Goal: Task Accomplishment & Management: Complete application form

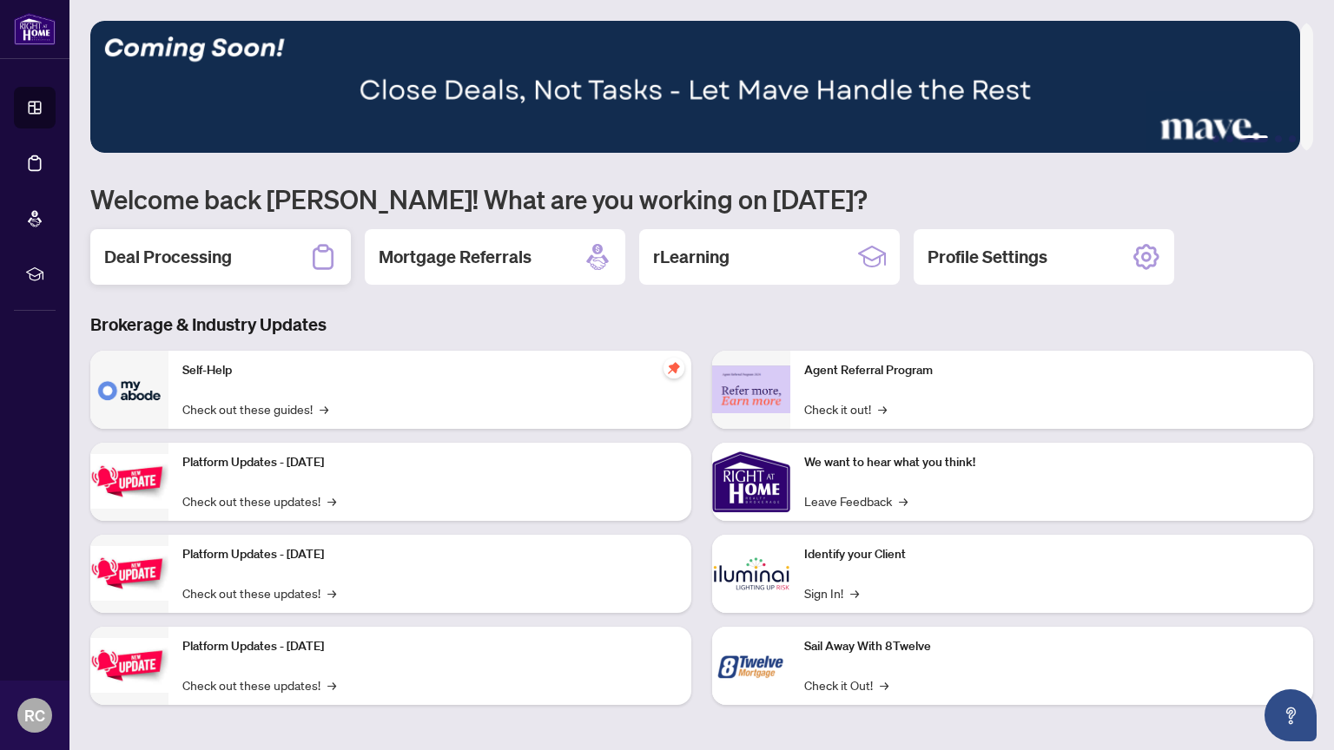
click at [214, 262] on h2 "Deal Processing" at bounding box center [168, 257] width 128 height 24
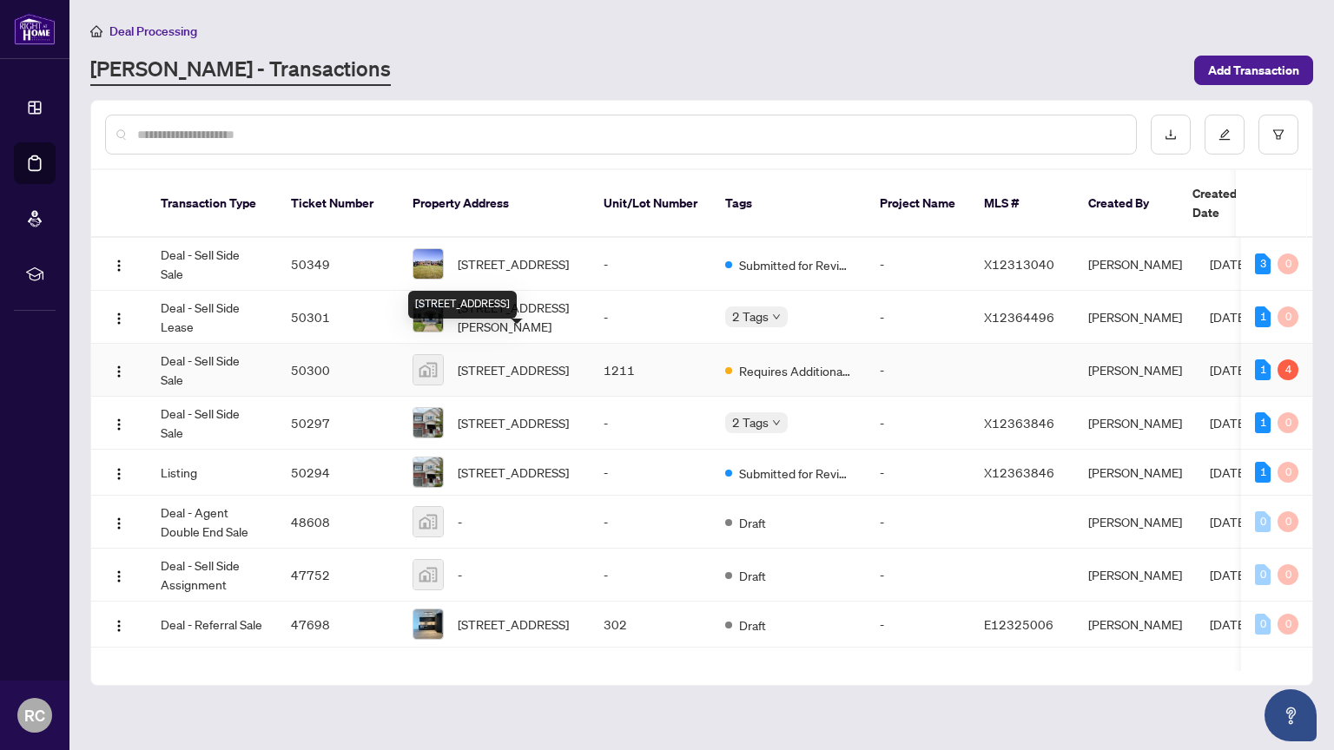
click at [504, 360] on span "[STREET_ADDRESS]" at bounding box center [513, 369] width 111 height 19
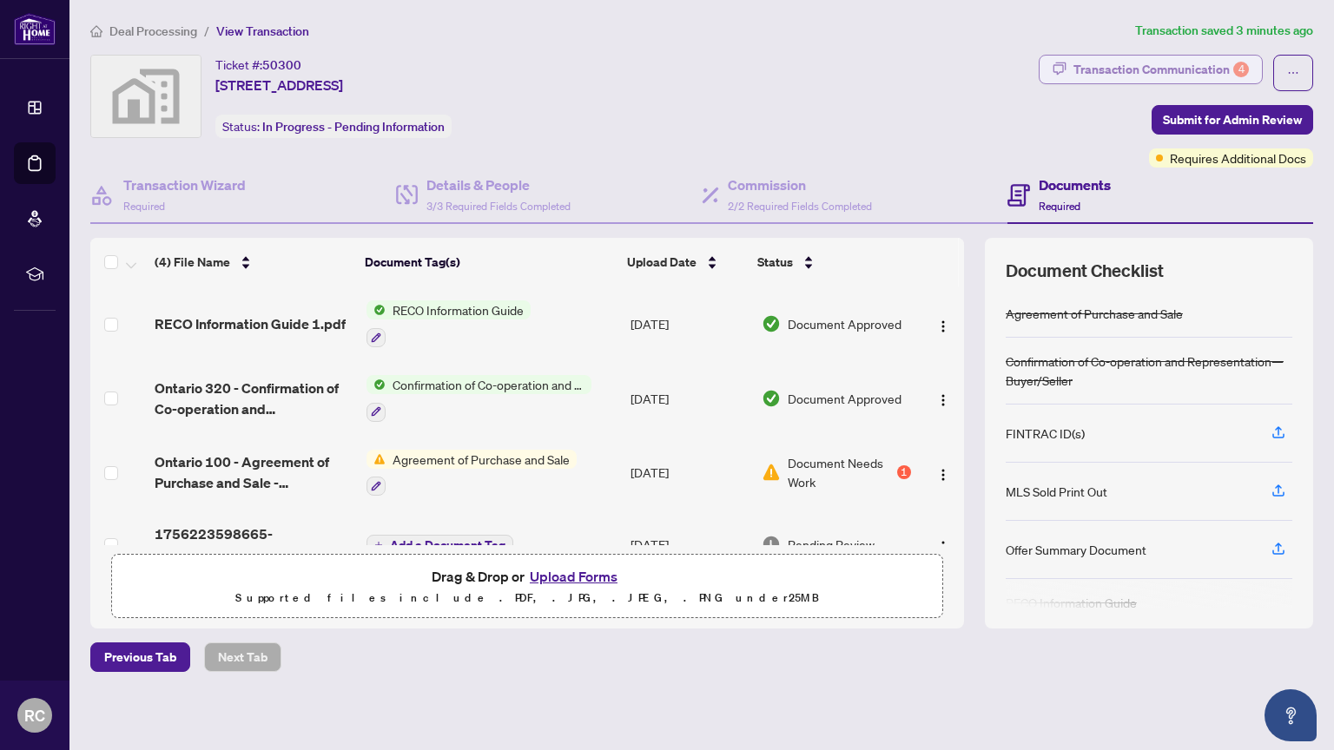
click at [1148, 71] on div "Transaction Communication 4" at bounding box center [1161, 70] width 175 height 28
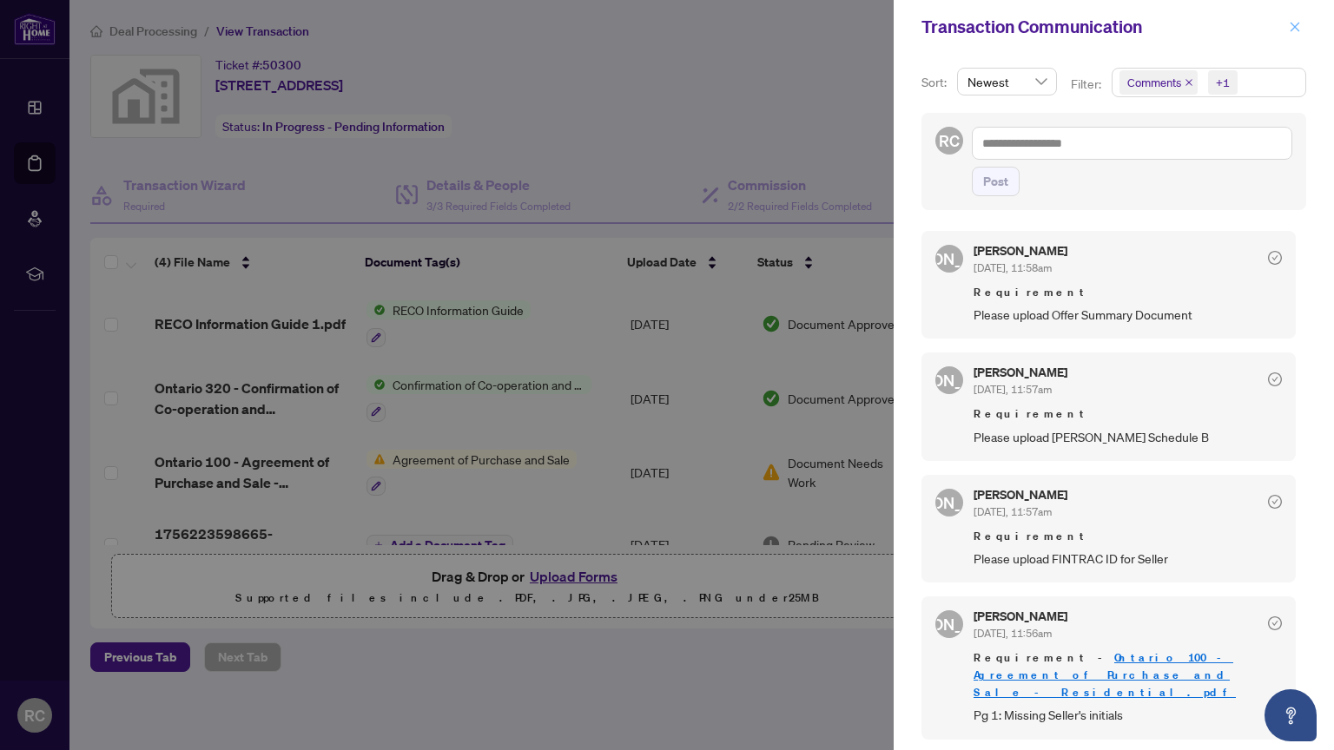
click at [1292, 25] on icon "close" at bounding box center [1295, 27] width 12 height 12
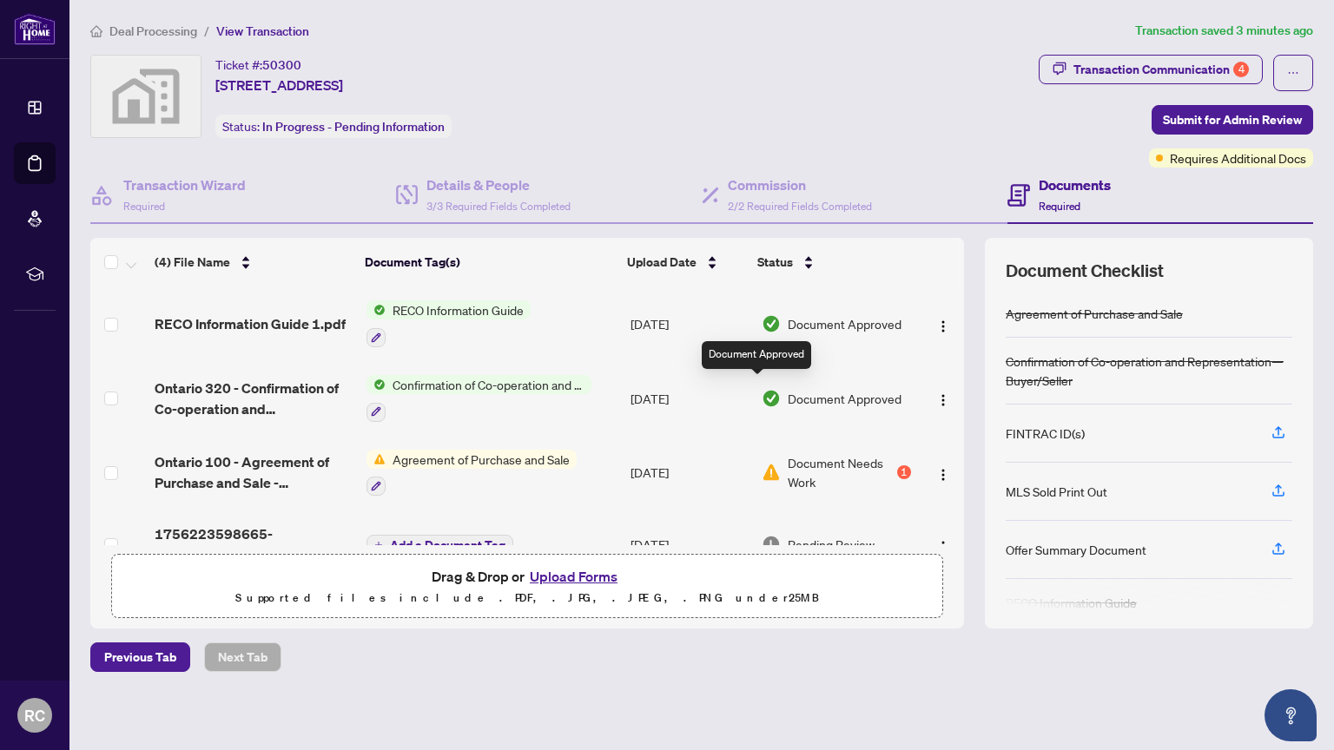
scroll to position [35, 0]
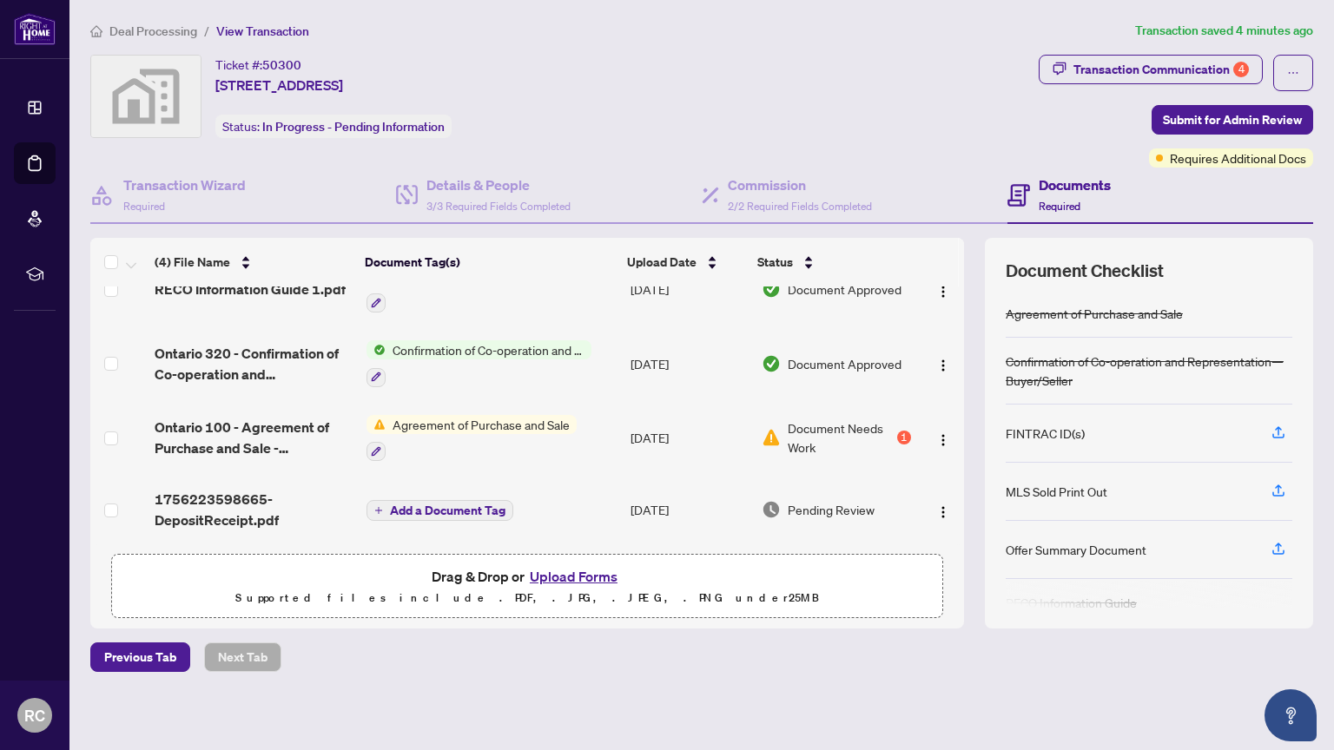
click at [809, 433] on span "Document Needs Work" at bounding box center [841, 438] width 106 height 38
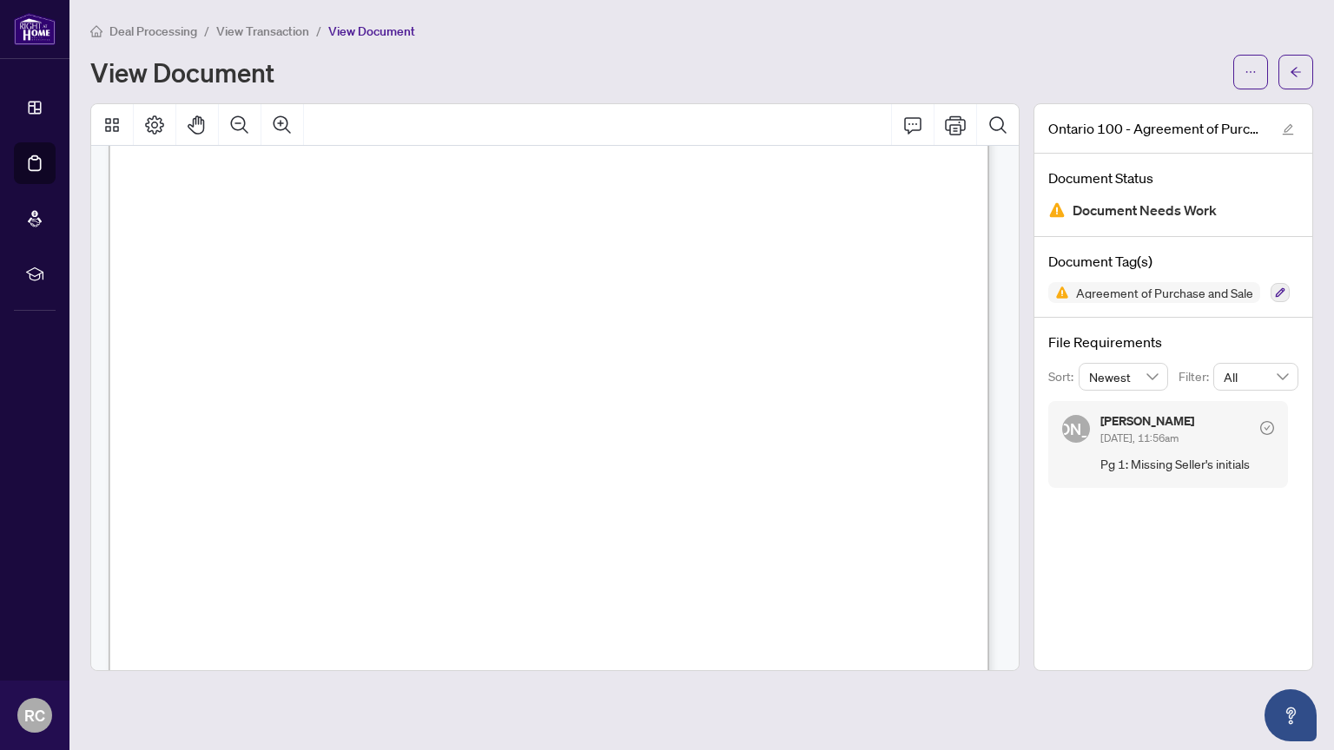
scroll to position [695, 0]
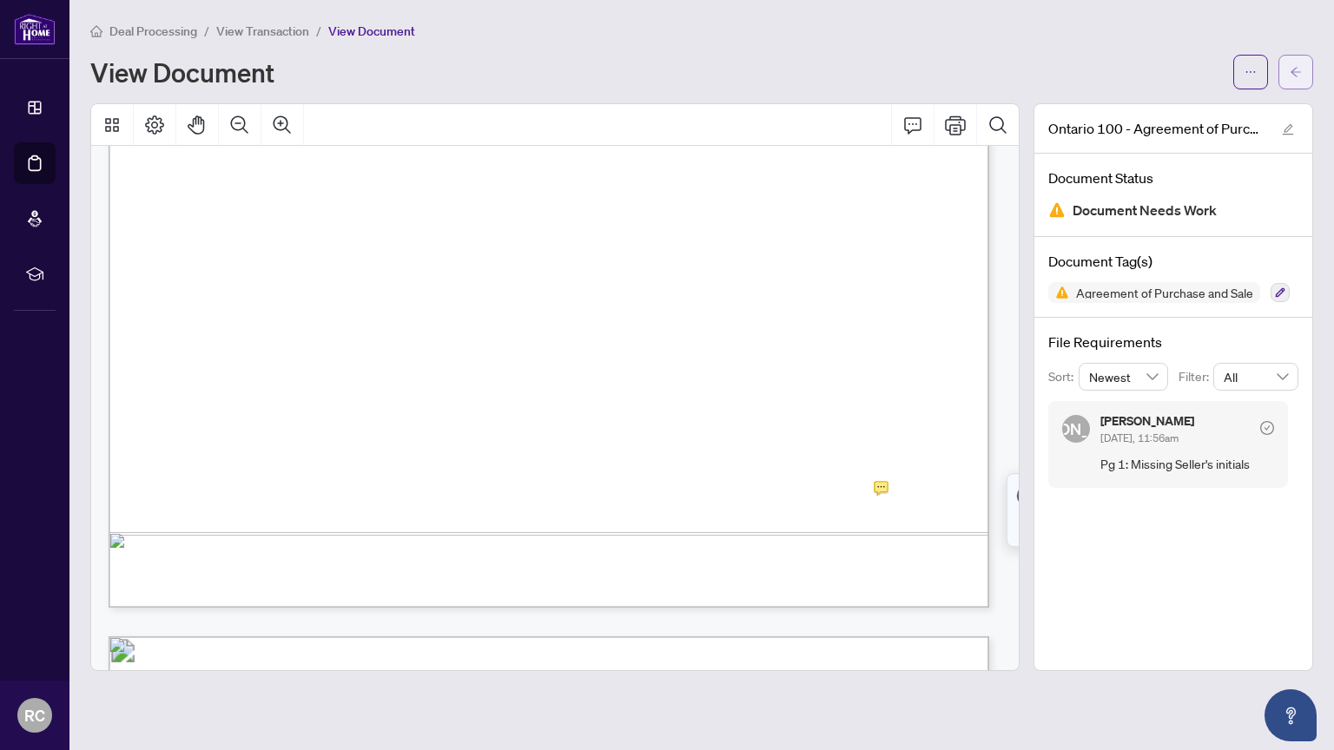
click at [1295, 77] on span "button" at bounding box center [1296, 72] width 12 height 28
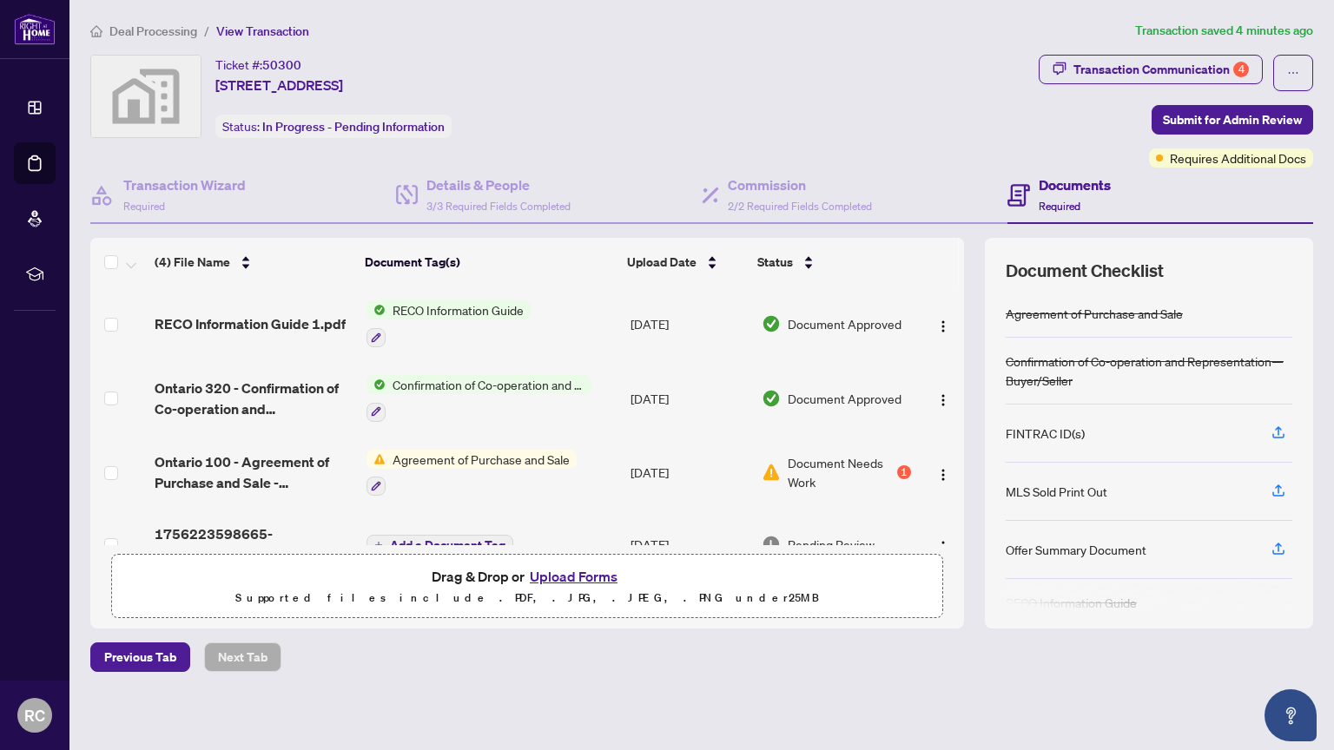
click at [568, 574] on button "Upload Forms" at bounding box center [574, 576] width 98 height 23
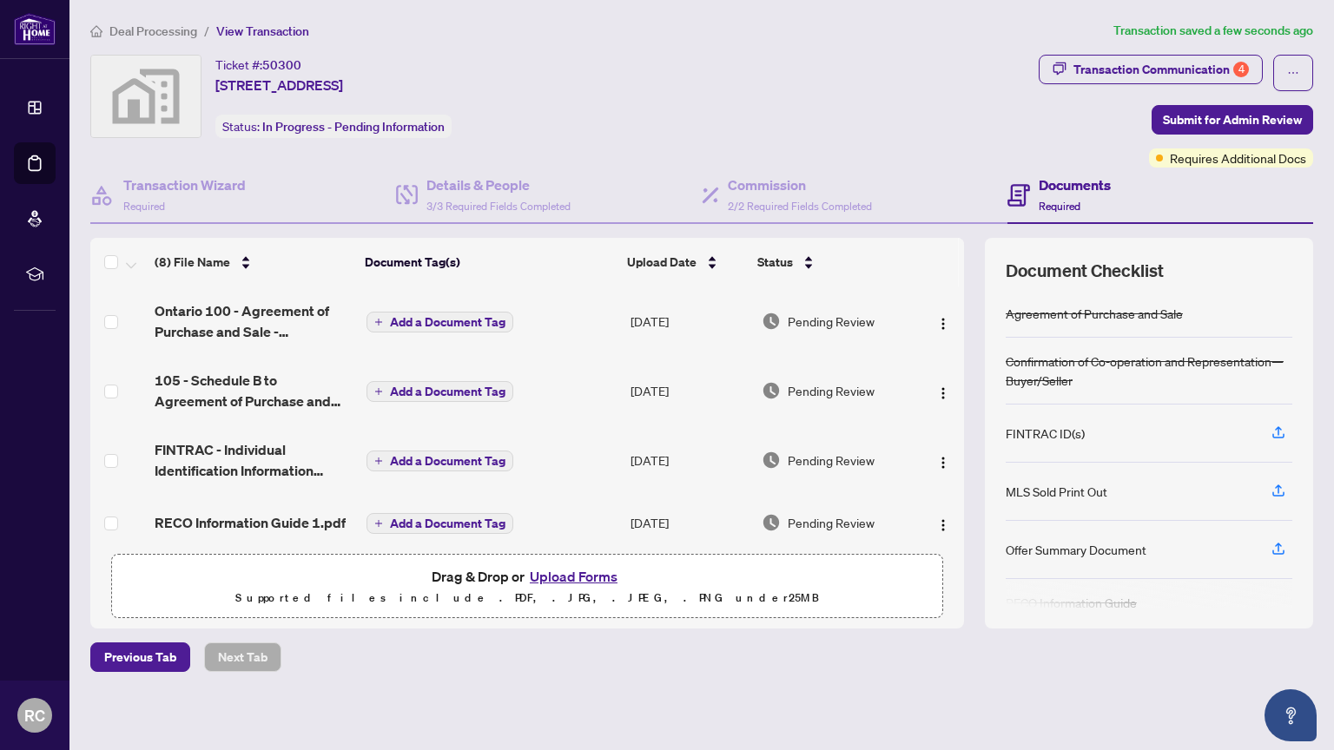
click at [443, 316] on span "Add a Document Tag" at bounding box center [448, 322] width 116 height 12
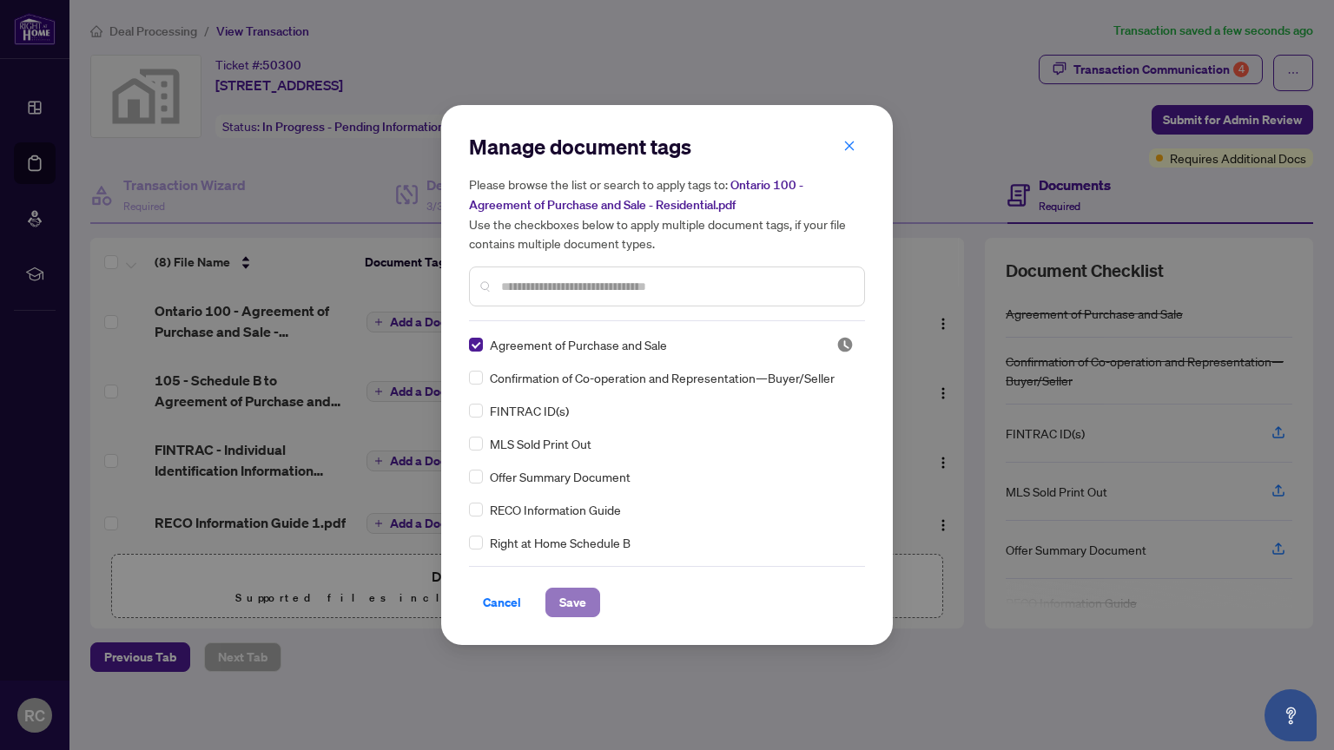
click at [569, 595] on span "Save" at bounding box center [572, 603] width 27 height 28
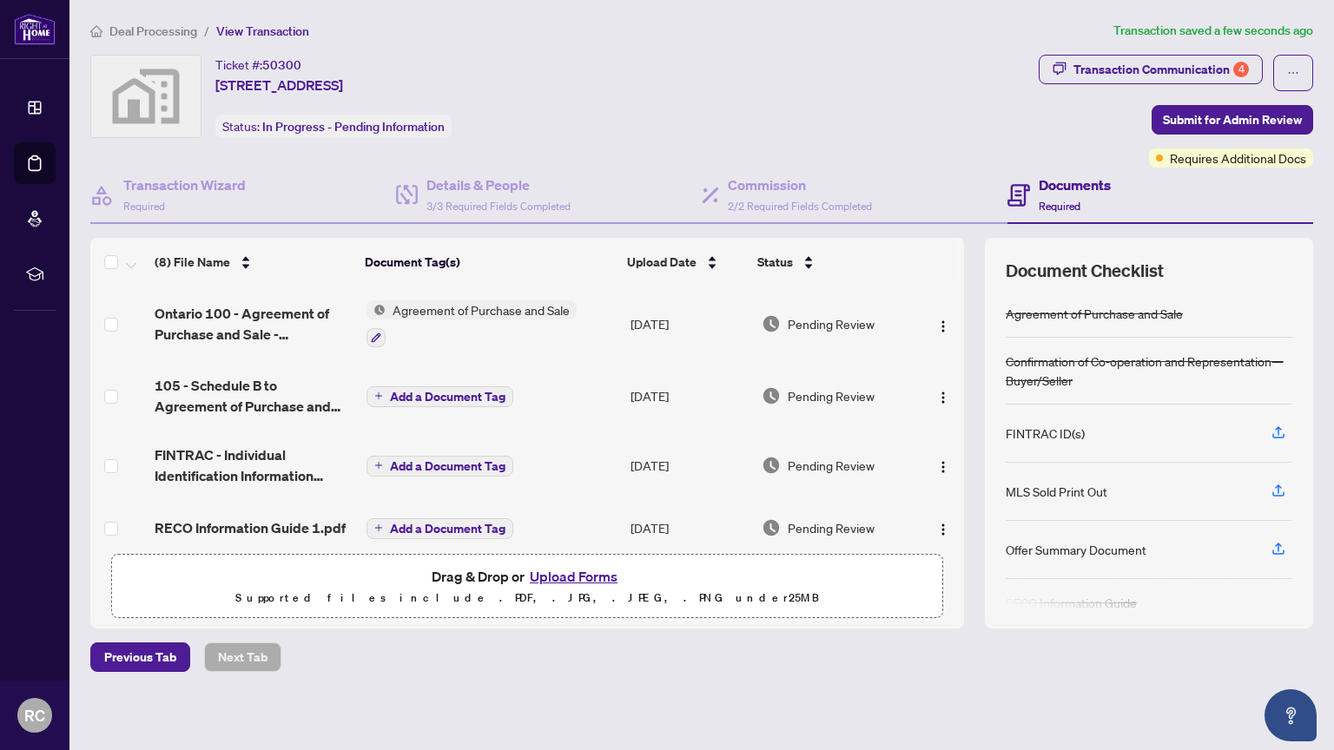
click at [436, 393] on span "Add a Document Tag" at bounding box center [448, 397] width 116 height 12
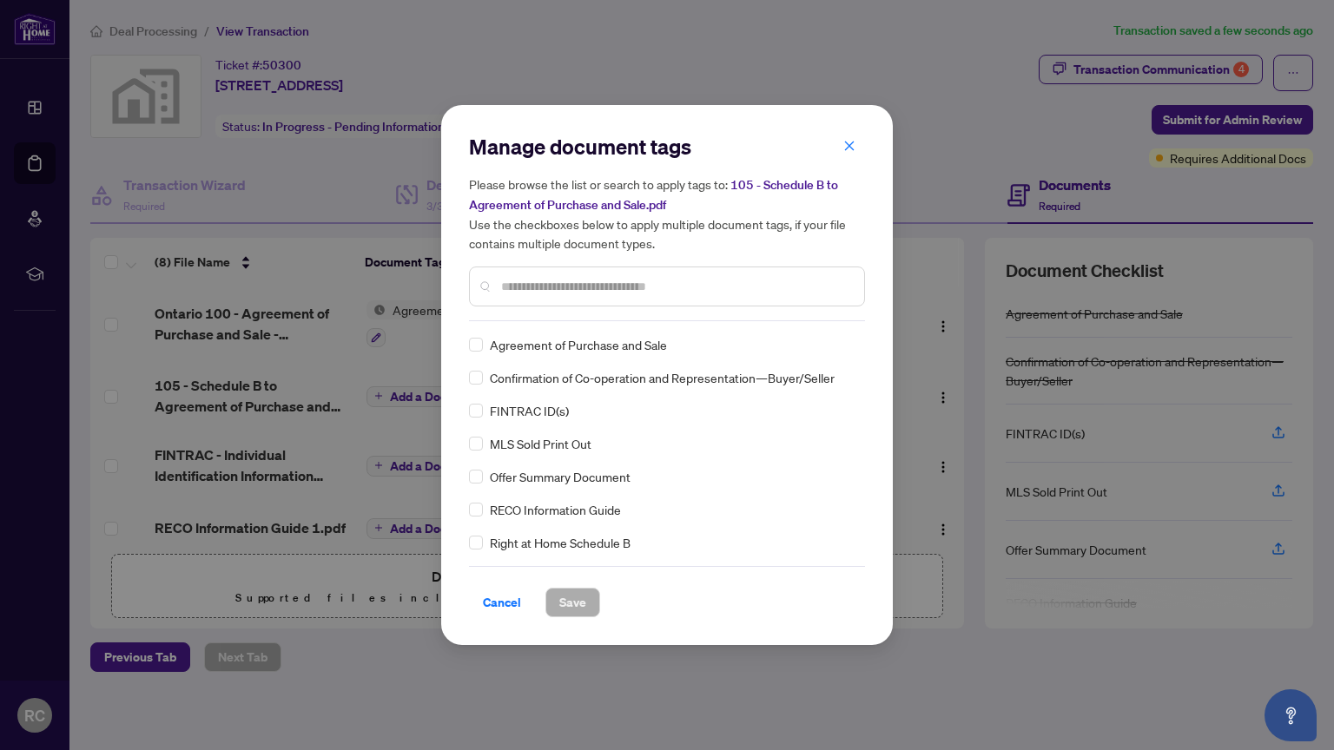
click at [611, 285] on input "text" at bounding box center [675, 286] width 349 height 19
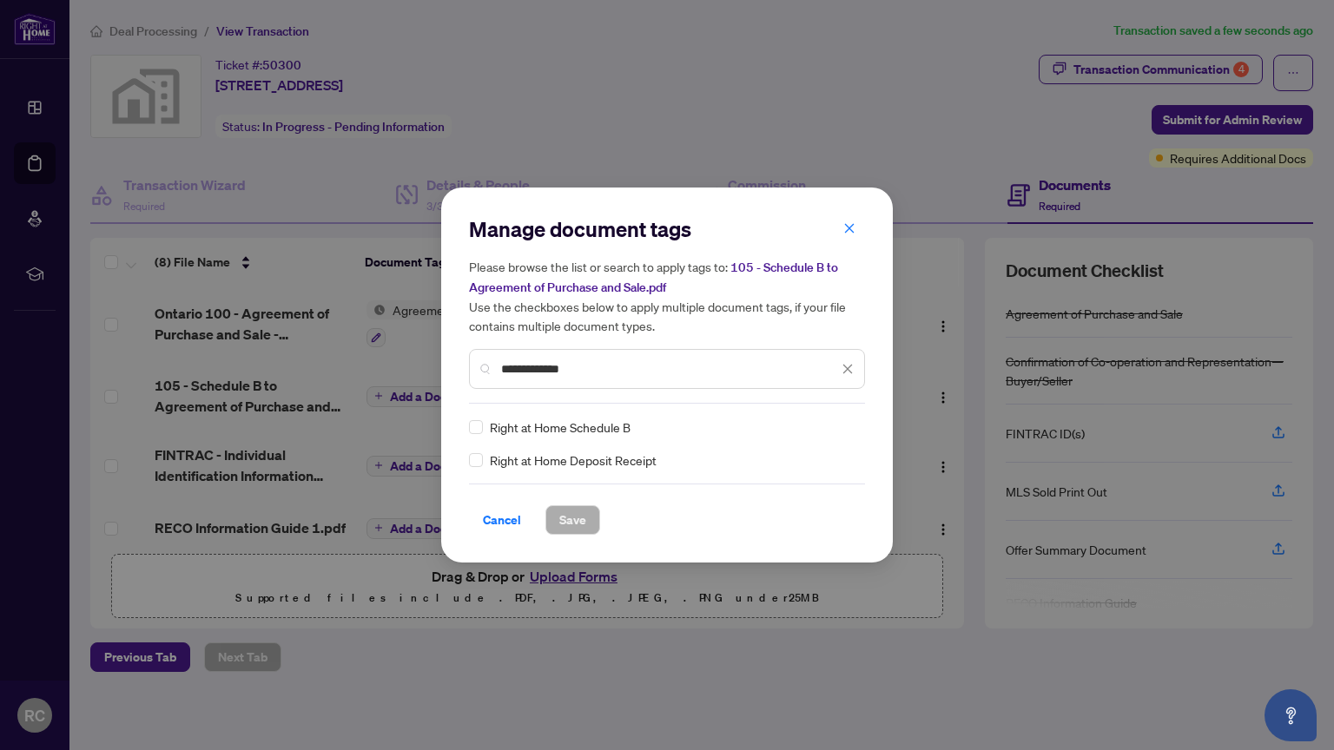
type input "**********"
click at [570, 517] on span "Save" at bounding box center [572, 520] width 27 height 28
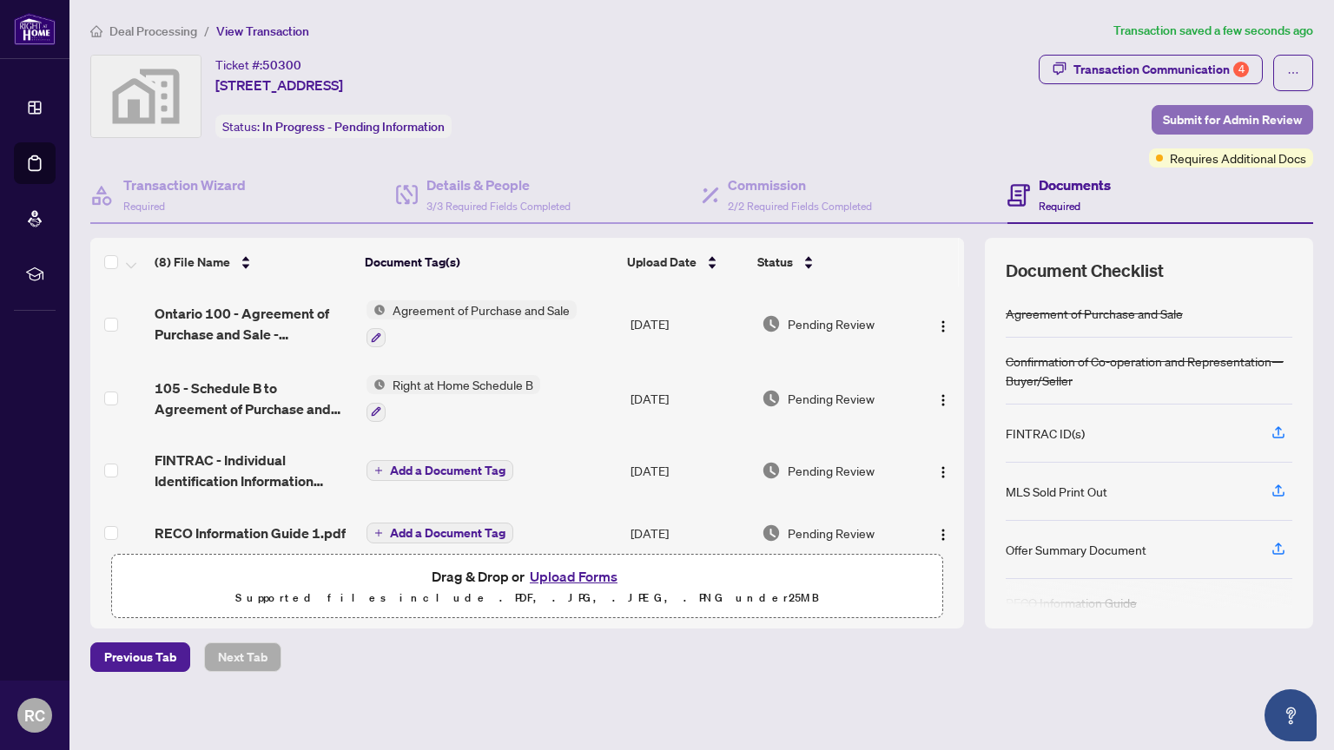
click at [1213, 117] on span "Submit for Admin Review" at bounding box center [1232, 120] width 139 height 28
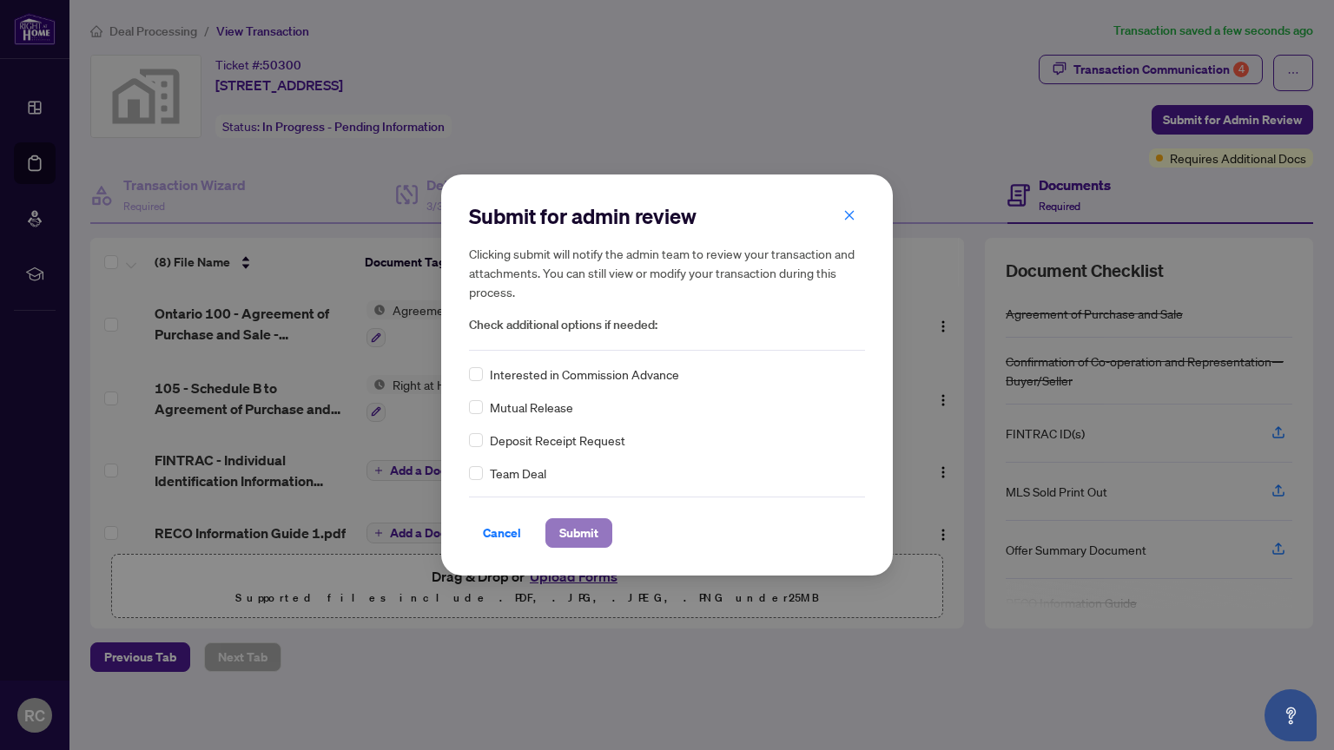
click at [578, 532] on span "Submit" at bounding box center [578, 533] width 39 height 28
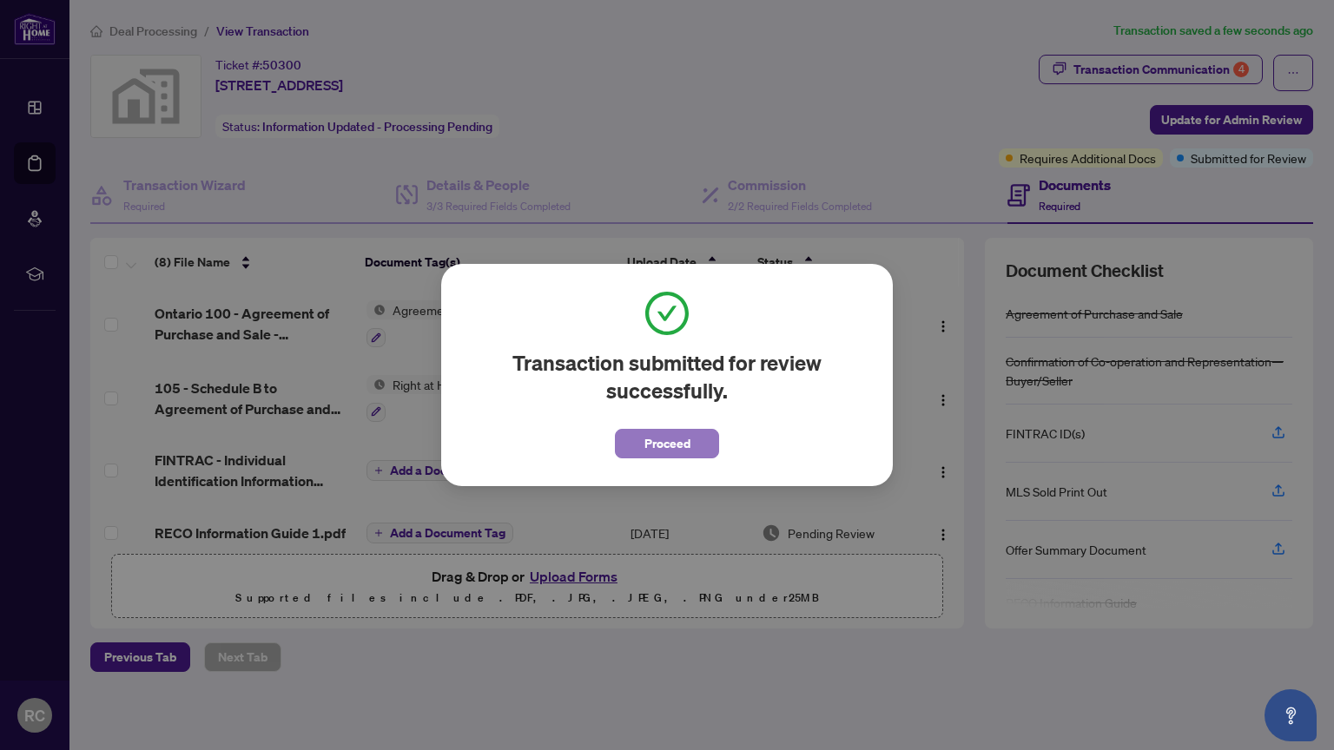
click at [674, 441] on span "Proceed" at bounding box center [667, 444] width 46 height 28
